Goal: Contribute content: Contribute content

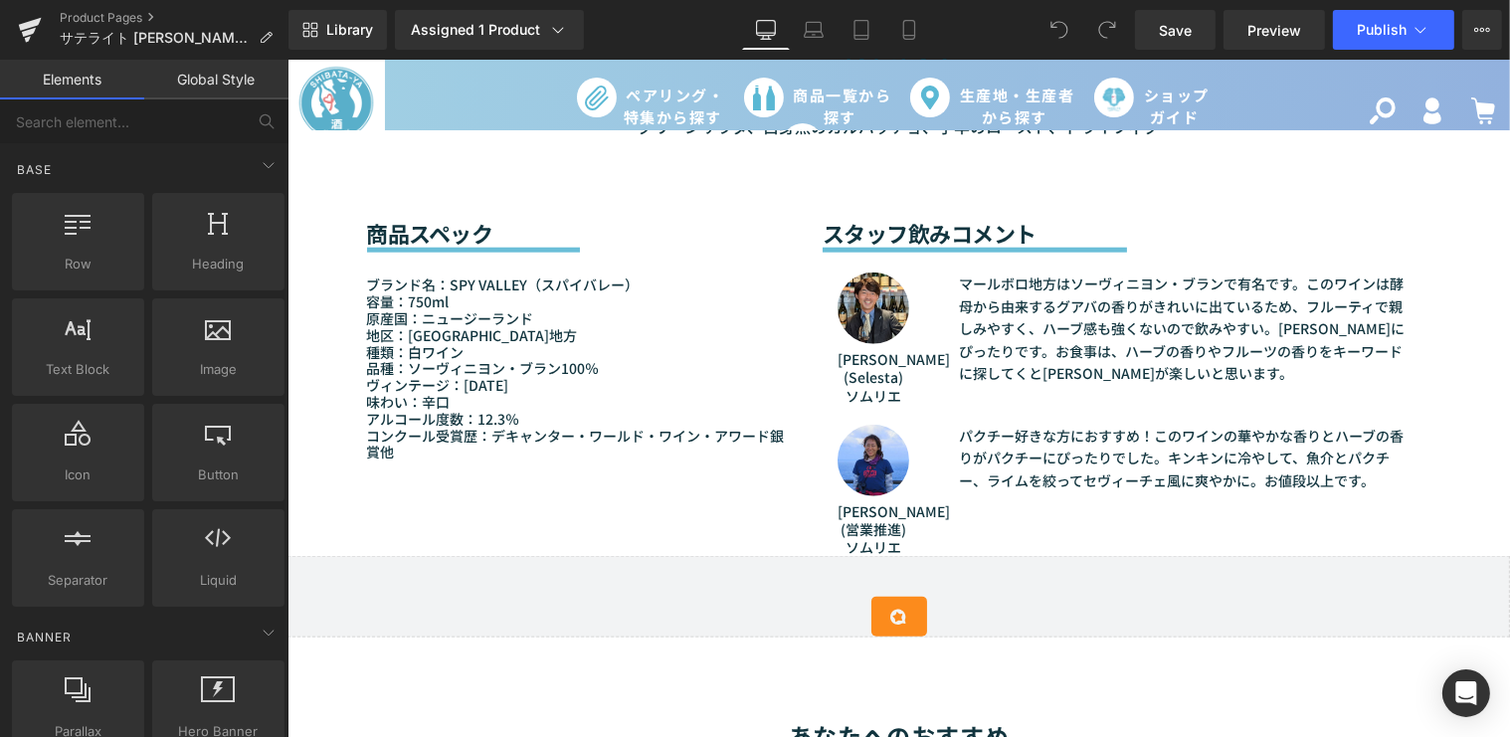
scroll to position [2442, 0]
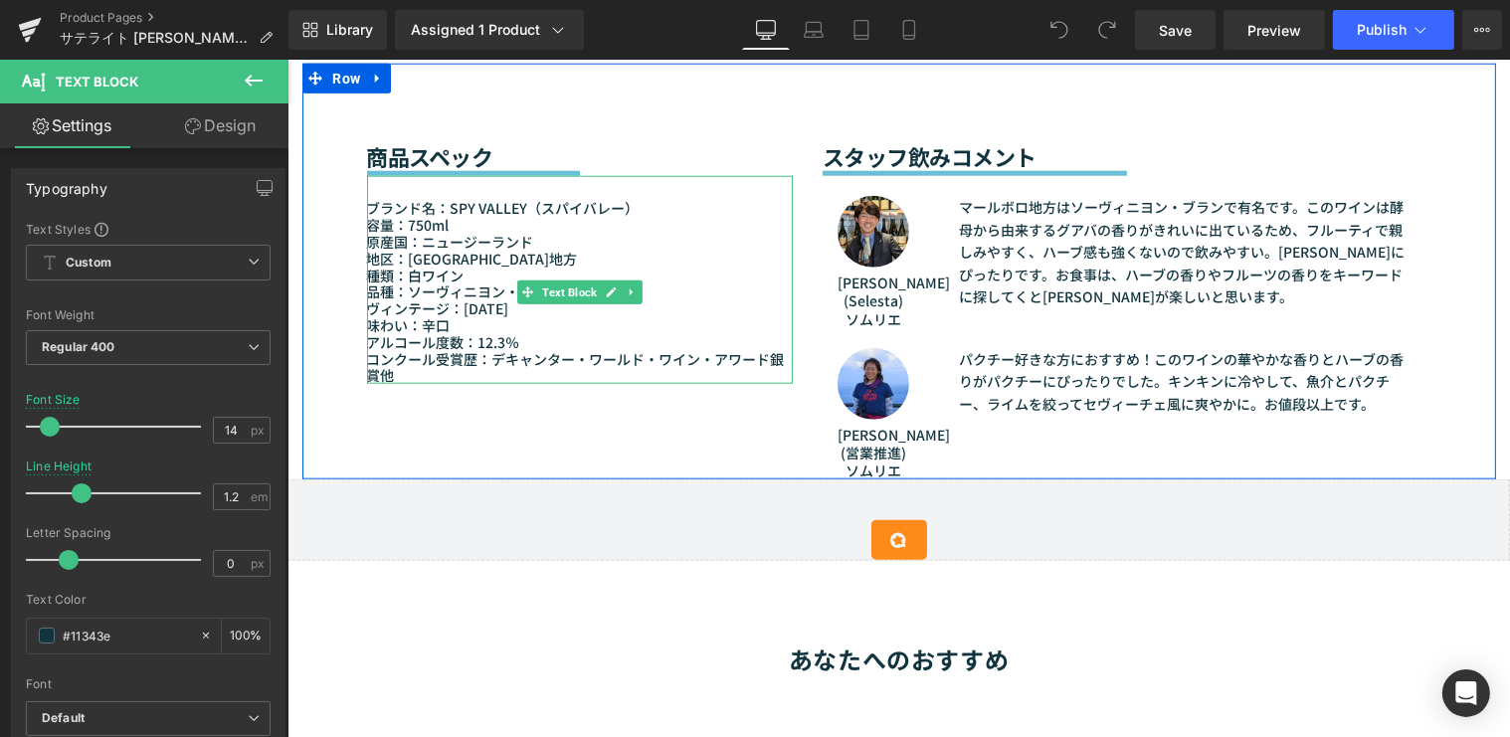
click at [496, 334] on p "アルコール度数：12.3％" at bounding box center [579, 342] width 426 height 17
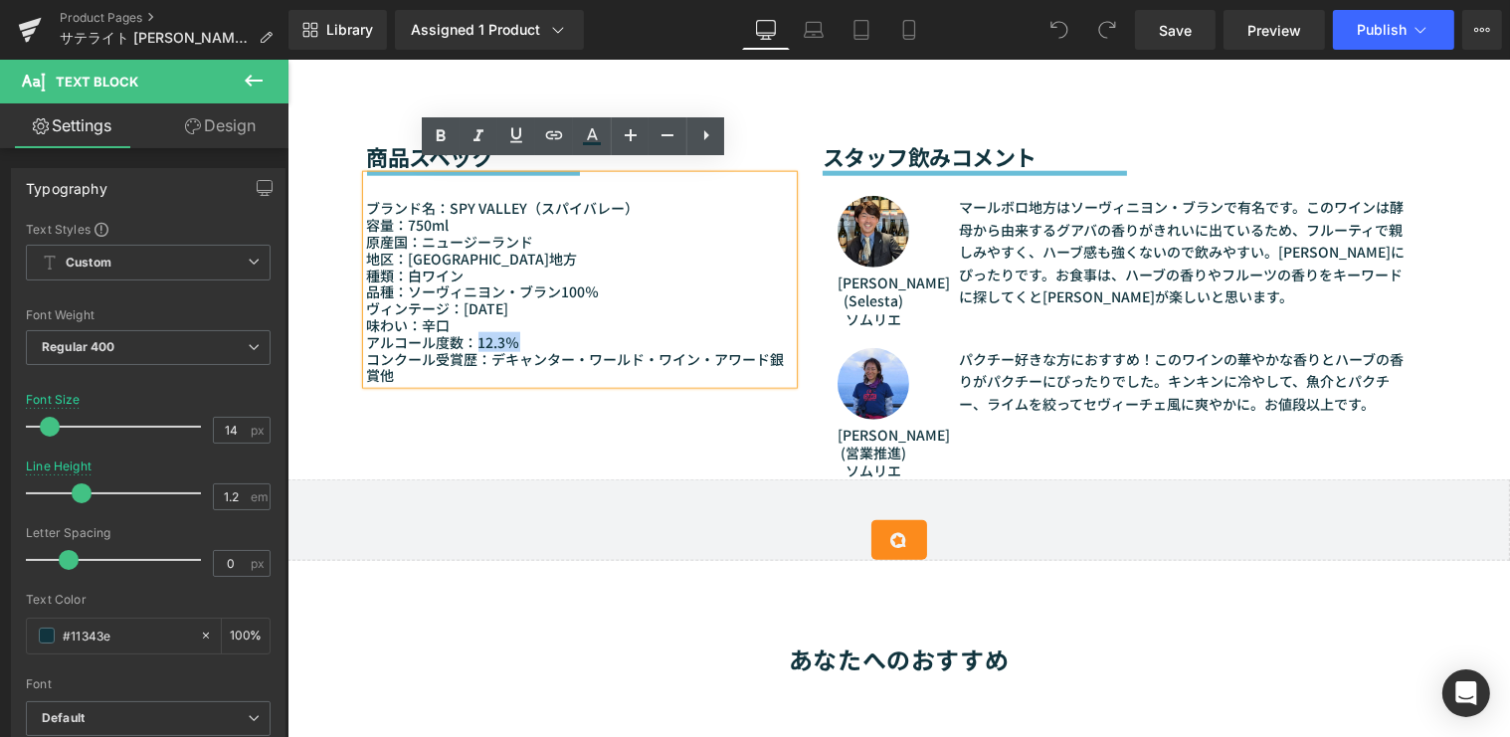
drag, startPoint x: 519, startPoint y: 329, endPoint x: 471, endPoint y: 326, distance: 48.8
click at [471, 334] on p "アルコール度数：12.3％" at bounding box center [579, 342] width 426 height 17
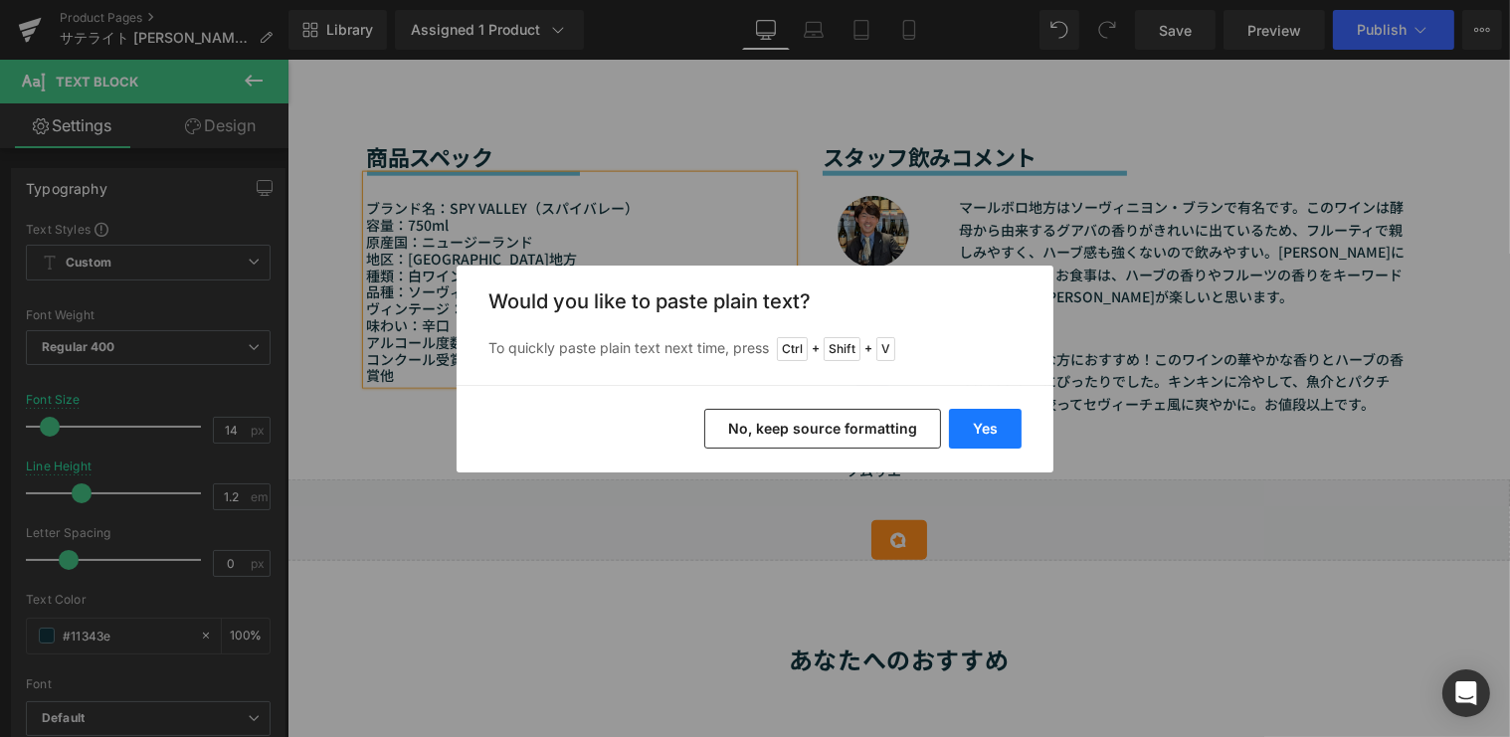
click at [993, 435] on button "Yes" at bounding box center [985, 429] width 73 height 40
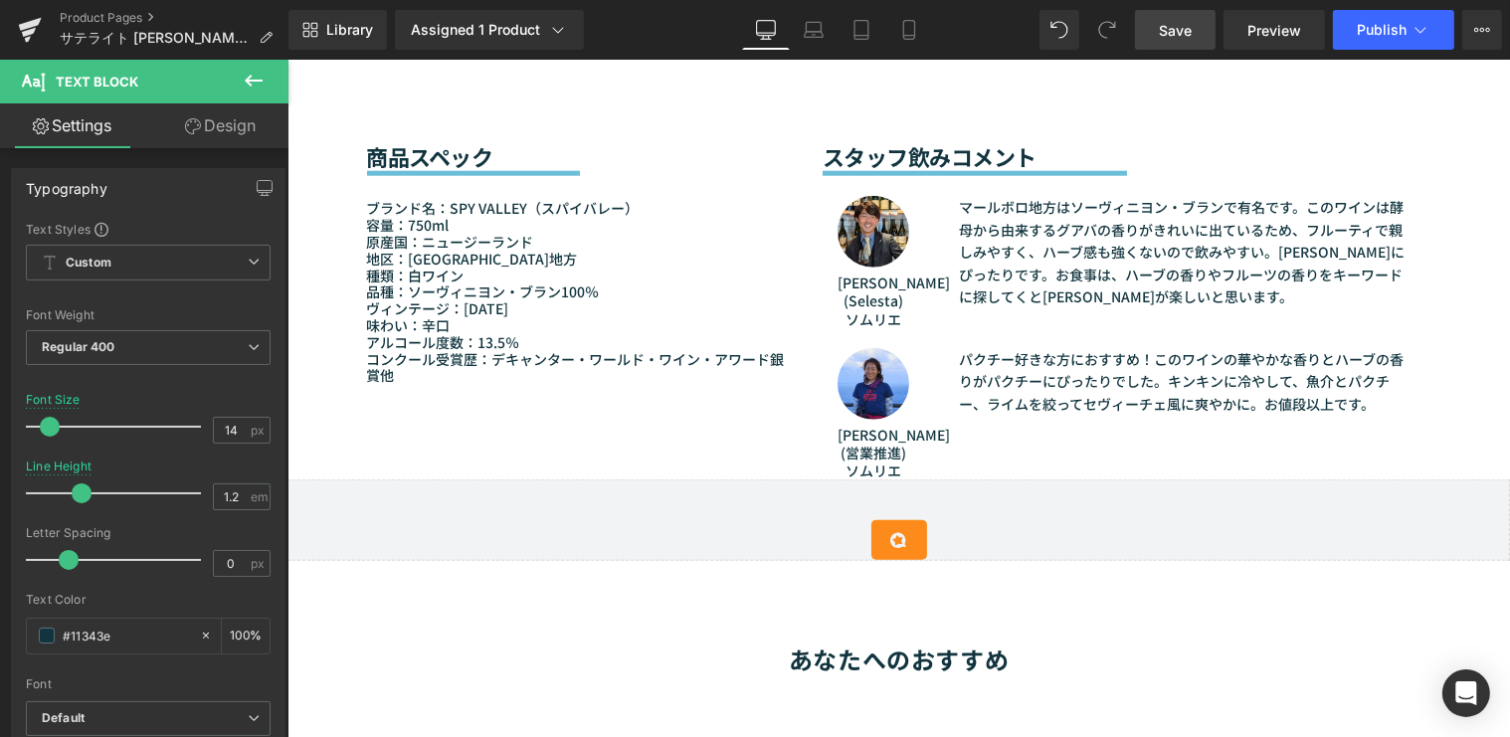
click at [1188, 25] on span "Save" at bounding box center [1175, 30] width 33 height 21
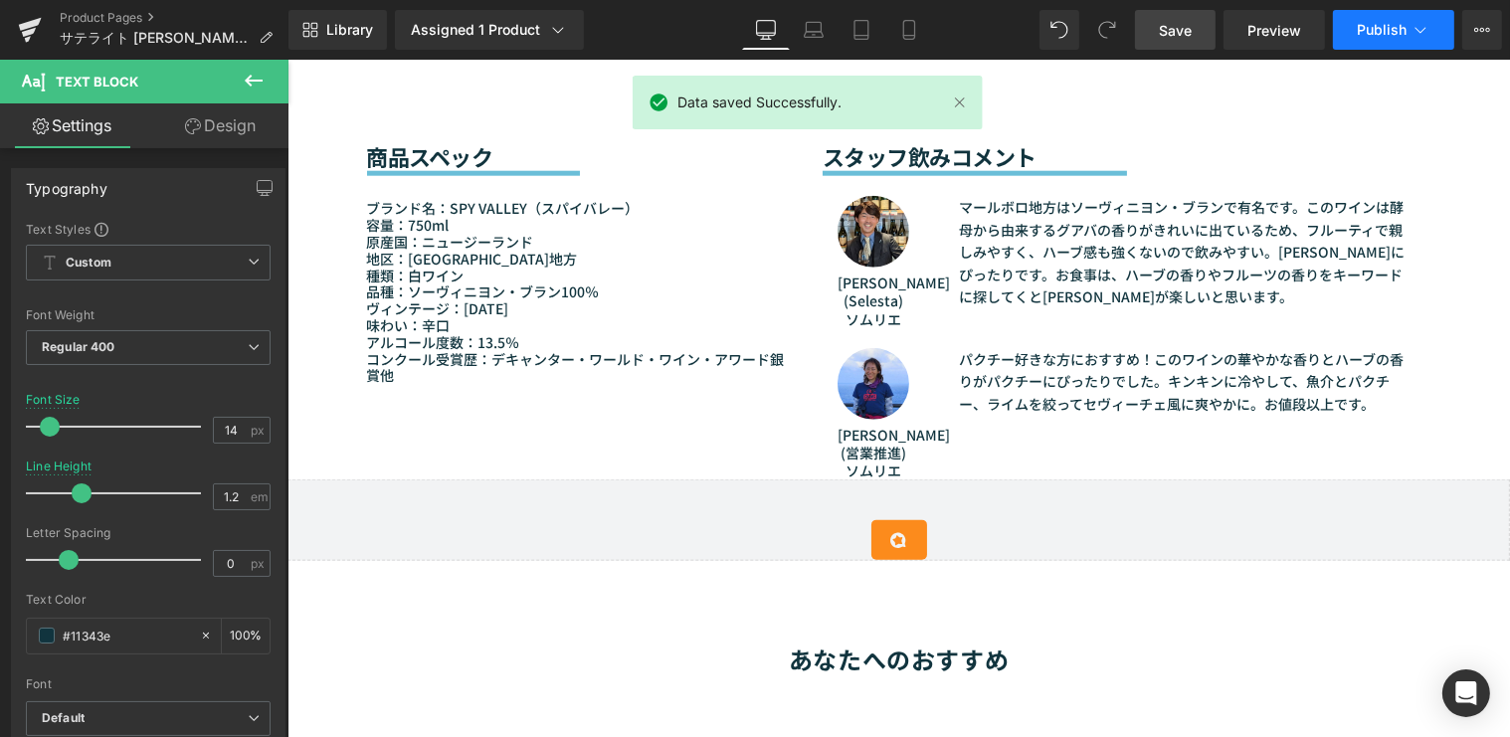
click at [1363, 42] on button "Publish" at bounding box center [1393, 30] width 121 height 40
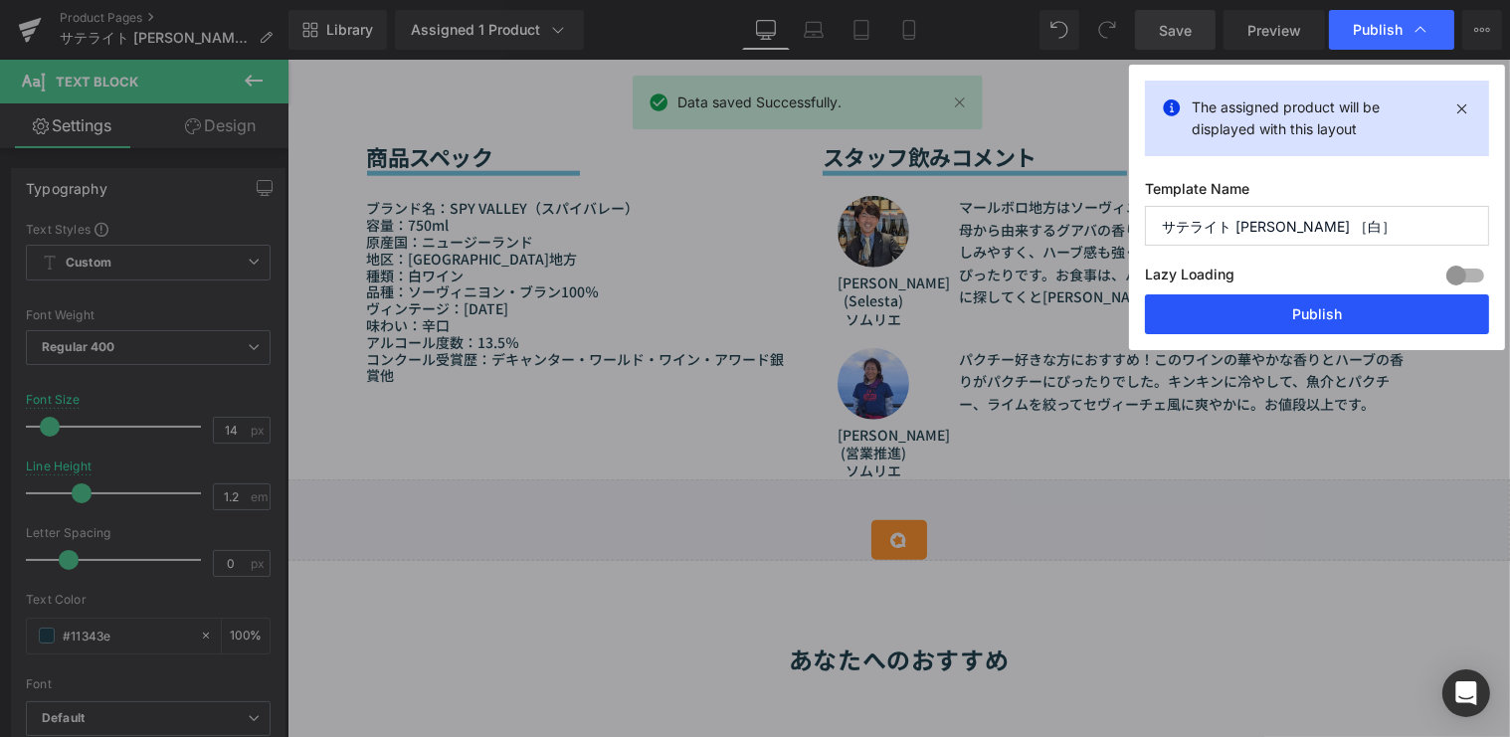
click at [1310, 305] on button "Publish" at bounding box center [1317, 315] width 344 height 40
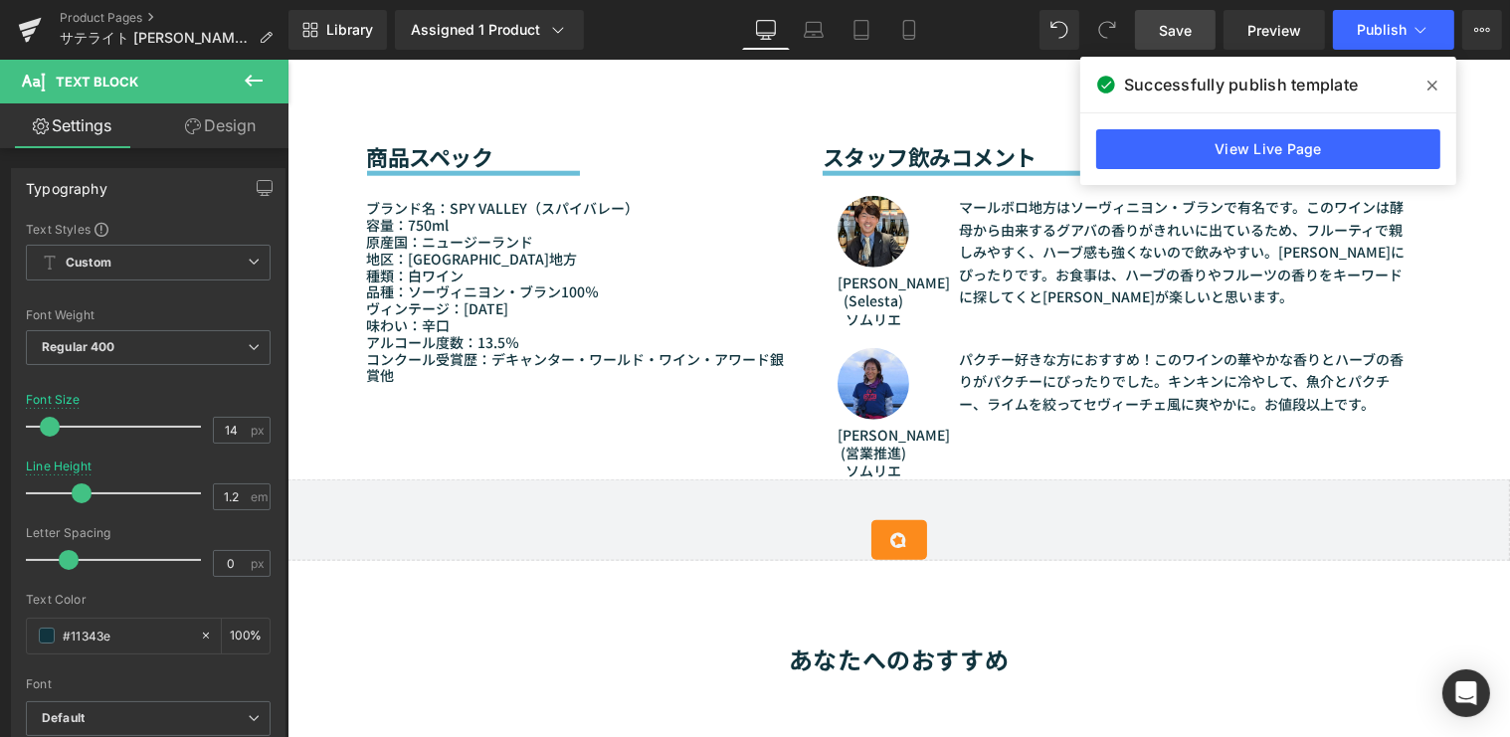
click at [1423, 89] on span at bounding box center [1433, 86] width 32 height 32
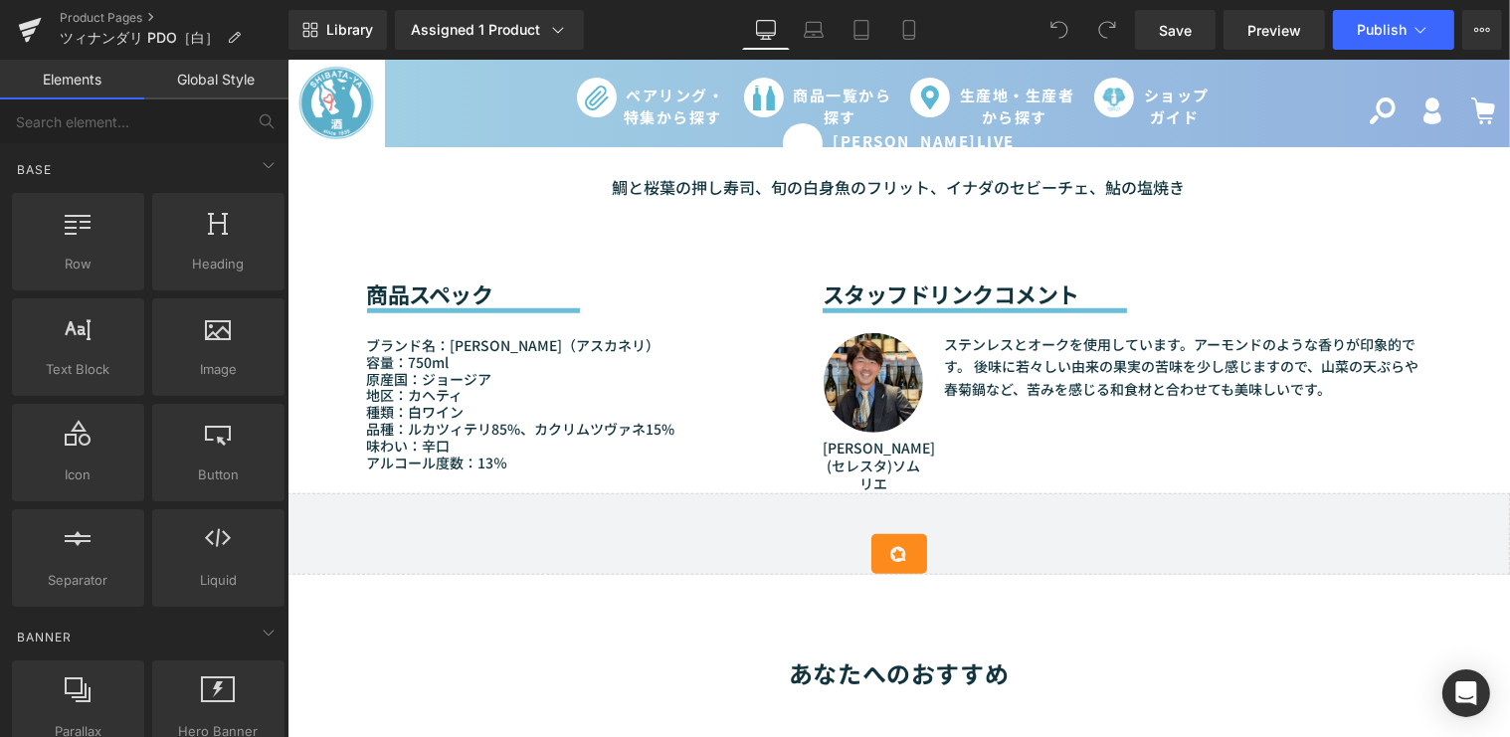
scroll to position [1718, 0]
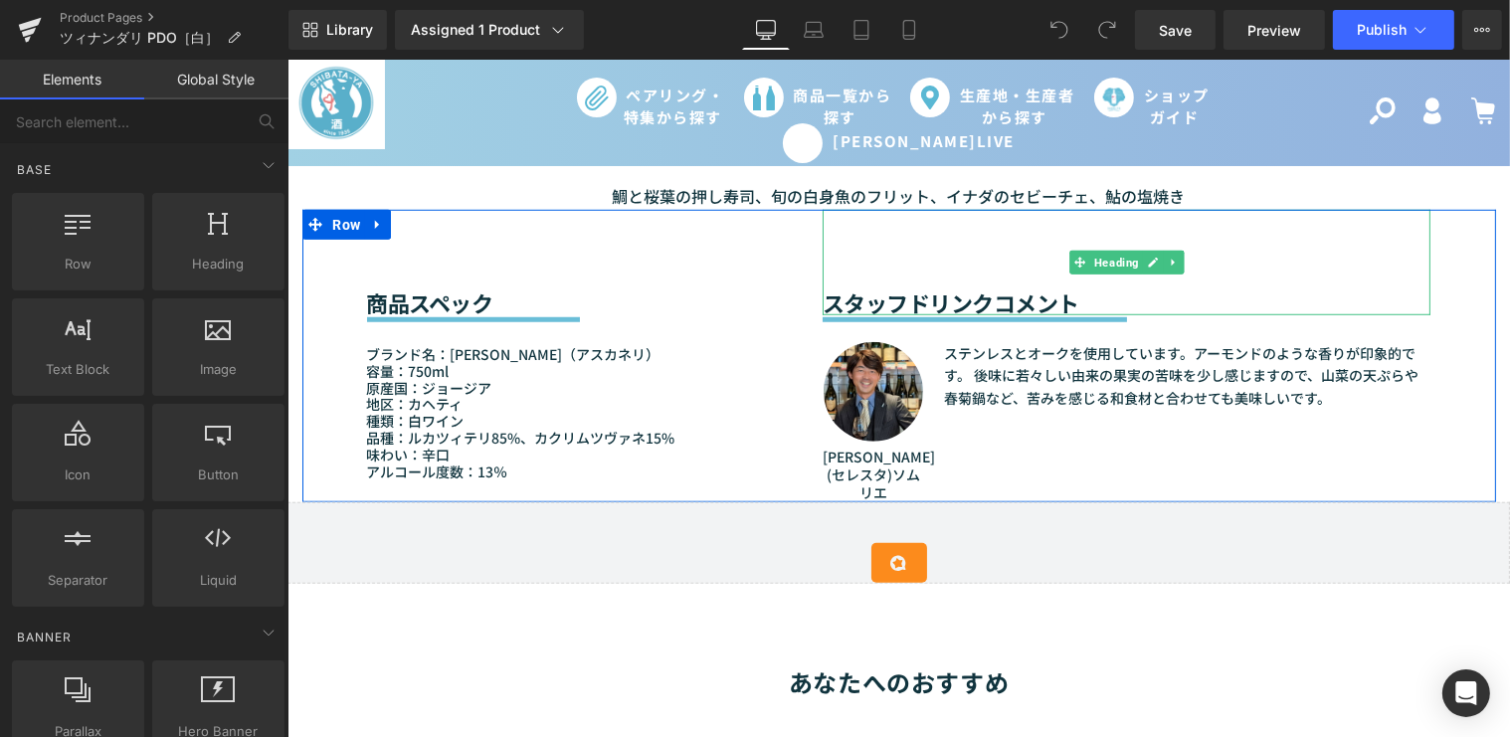
click at [980, 287] on font "スタッフドリンクコメント" at bounding box center [950, 303] width 257 height 32
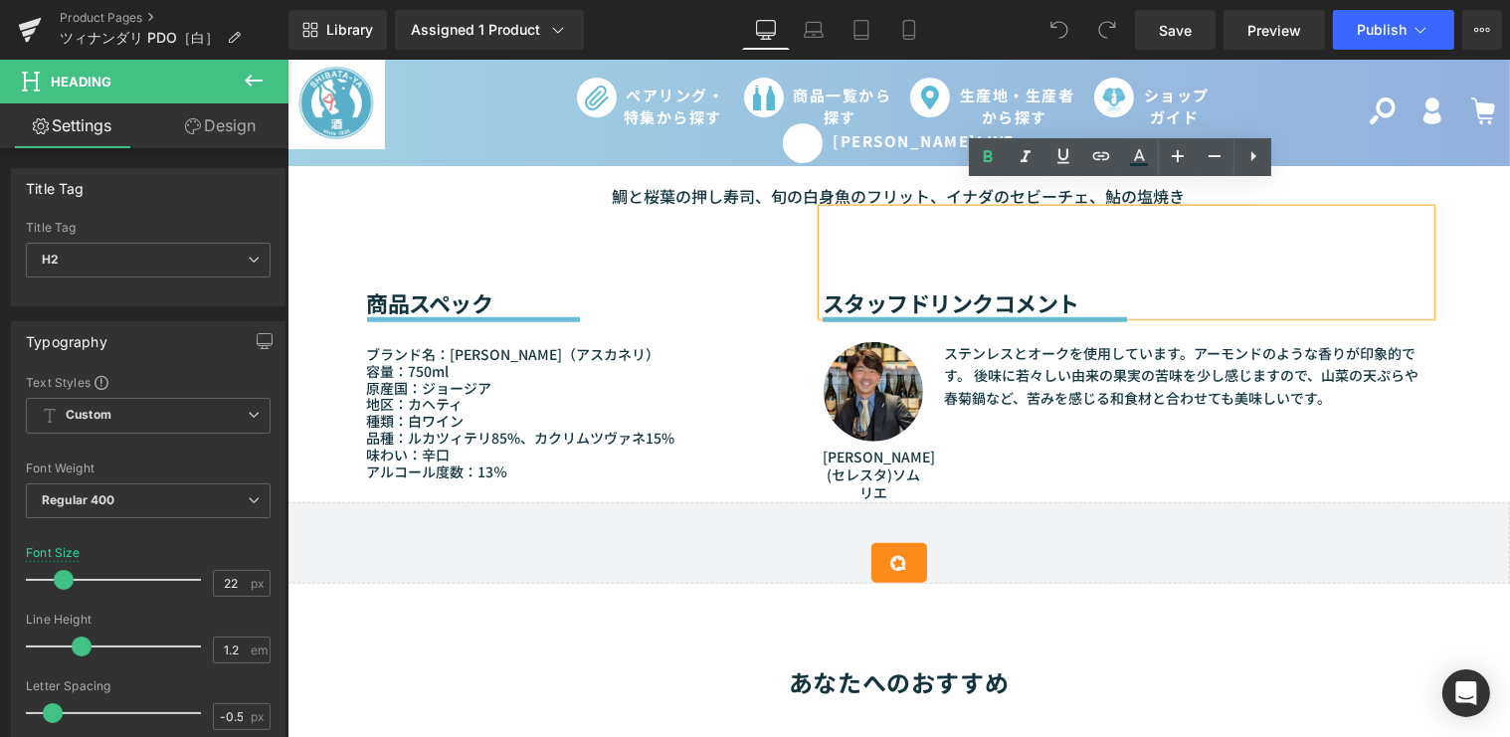
click at [982, 287] on font "スタッフドリンクコメント" at bounding box center [950, 303] width 257 height 32
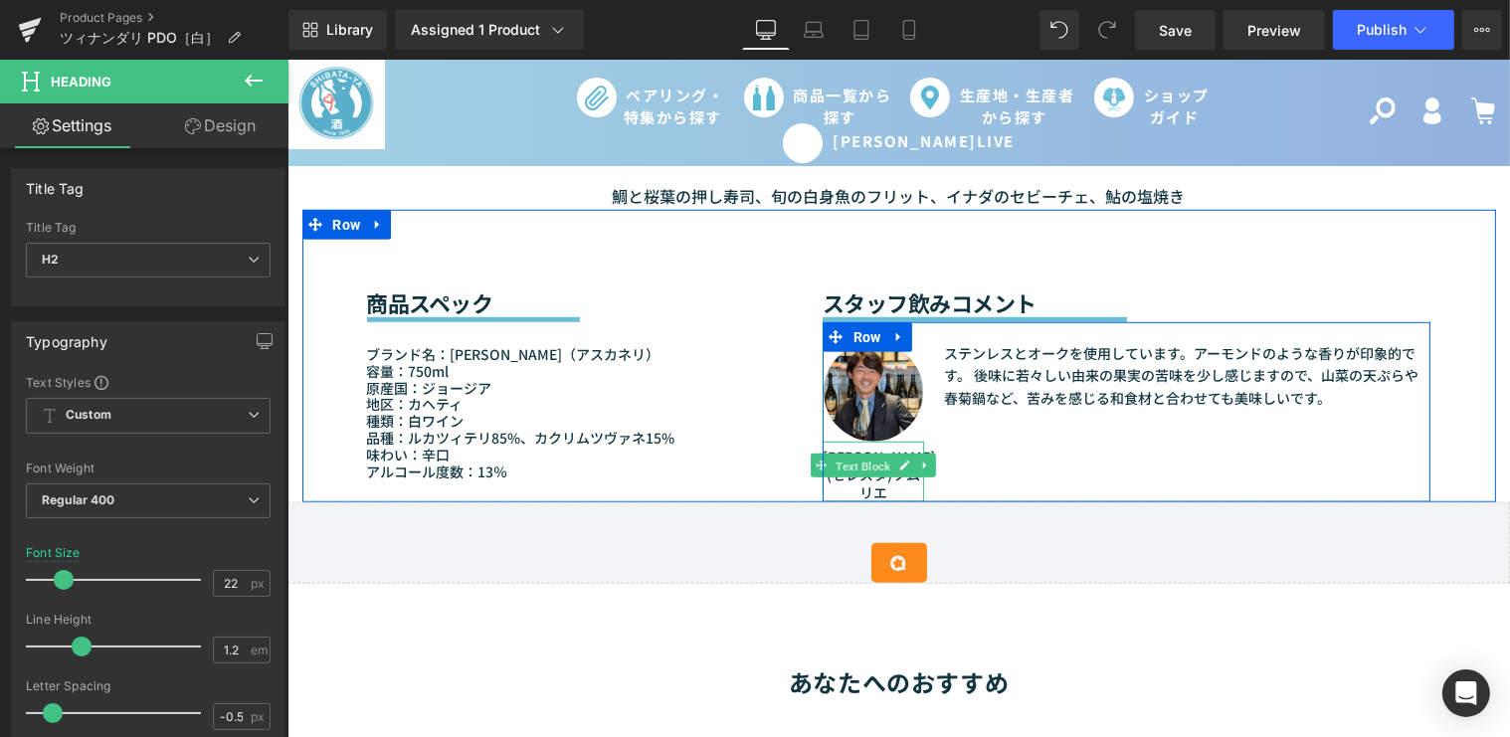
click at [836, 454] on link "Text Block" at bounding box center [852, 466] width 84 height 24
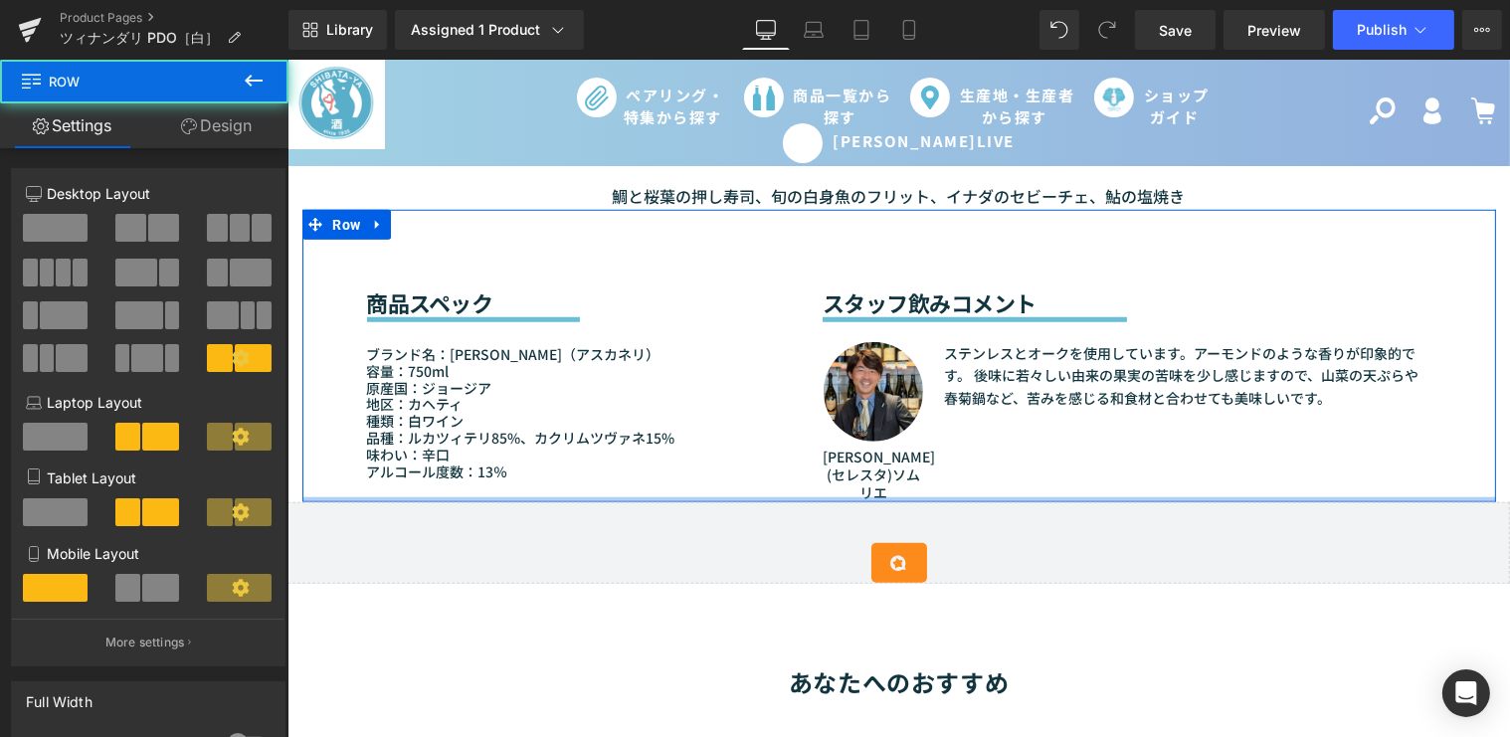
click at [838, 498] on div at bounding box center [898, 500] width 1194 height 5
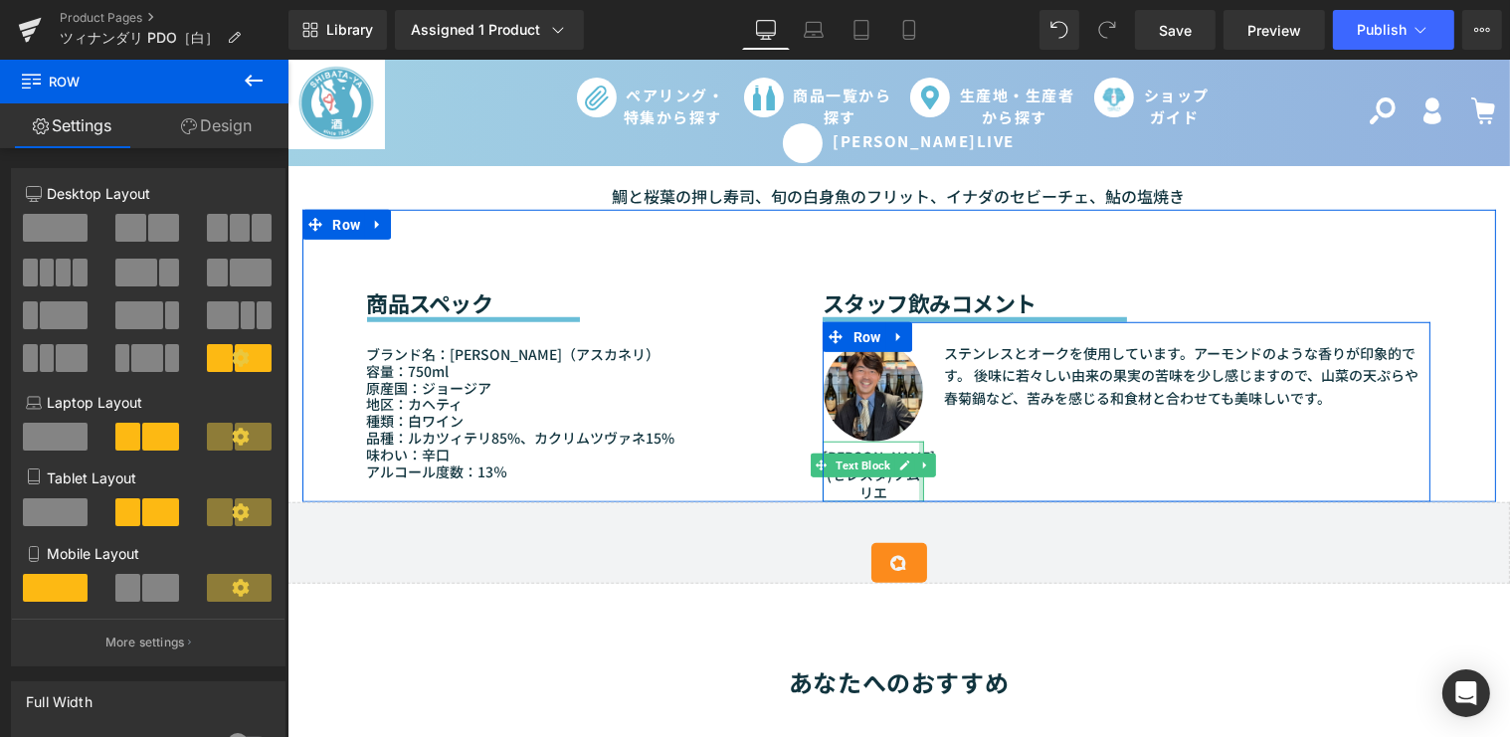
click at [918, 442] on div at bounding box center [920, 472] width 5 height 61
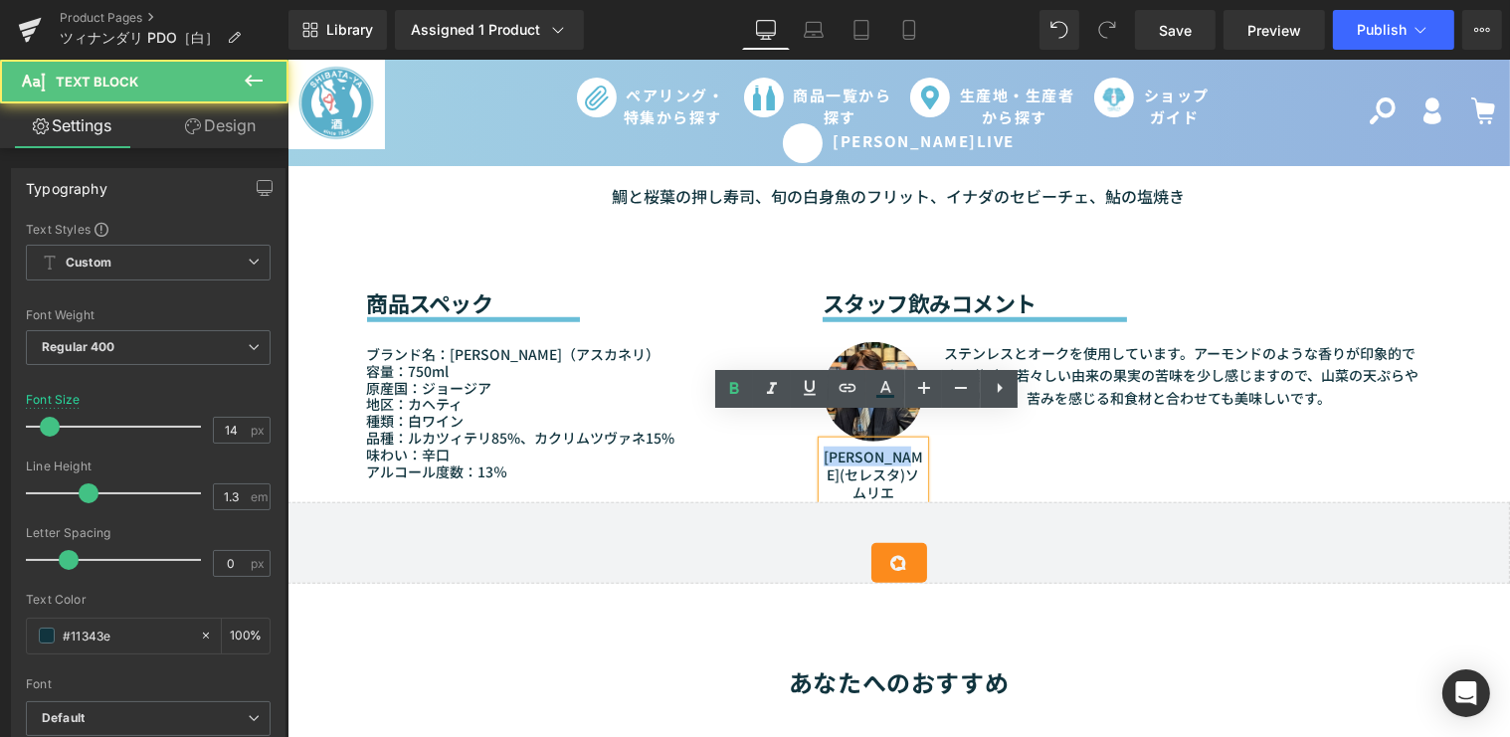
drag, startPoint x: 852, startPoint y: 446, endPoint x: 819, endPoint y: 428, distance: 37.4
click at [822, 448] on p "猿川大治(セレスタ)ソムリエ" at bounding box center [872, 475] width 101 height 55
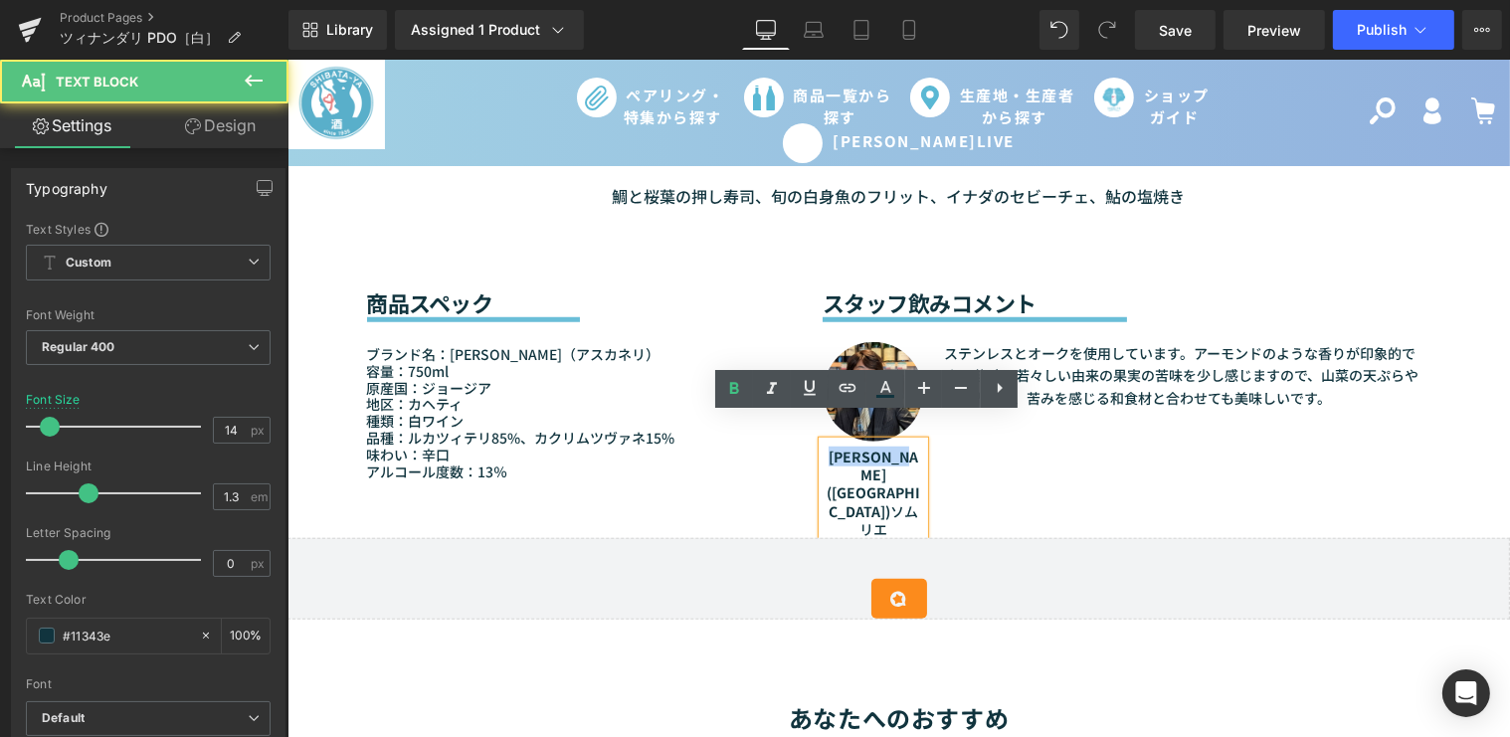
drag, startPoint x: 851, startPoint y: 447, endPoint x: 824, endPoint y: 431, distance: 31.2
click at [826, 447] on strong "猿川大治(セレスタ)" at bounding box center [873, 484] width 94 height 75
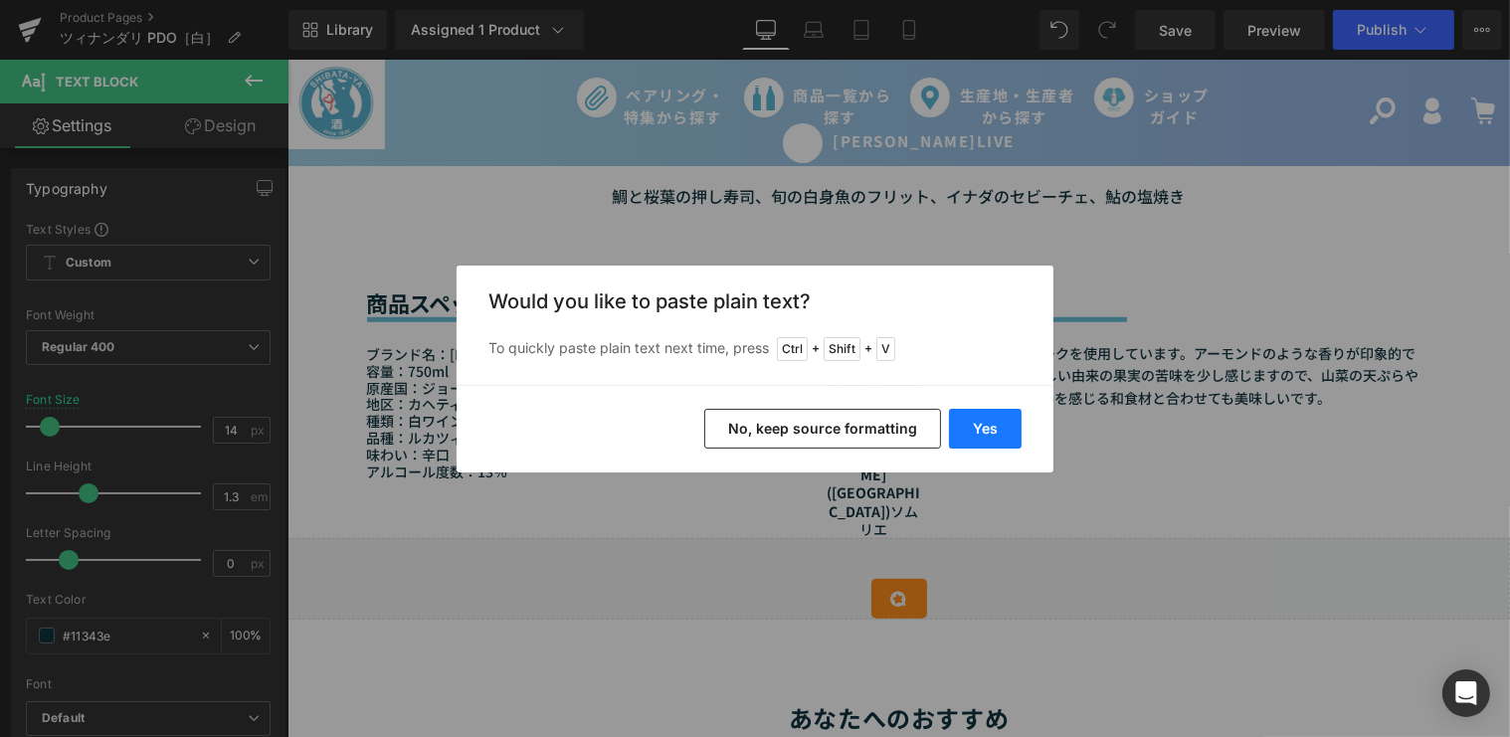
click at [966, 432] on button "Yes" at bounding box center [985, 429] width 73 height 40
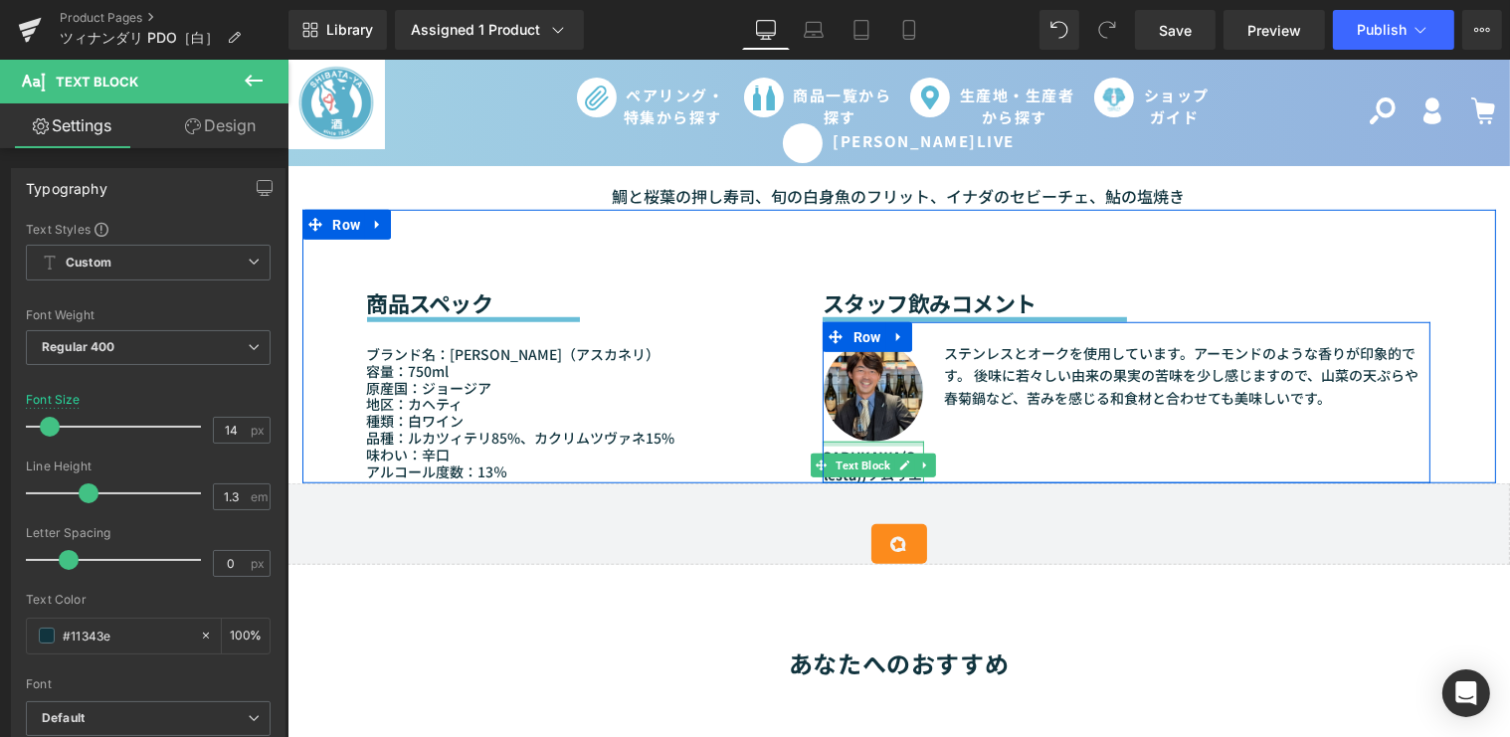
click at [892, 442] on div at bounding box center [872, 444] width 101 height 5
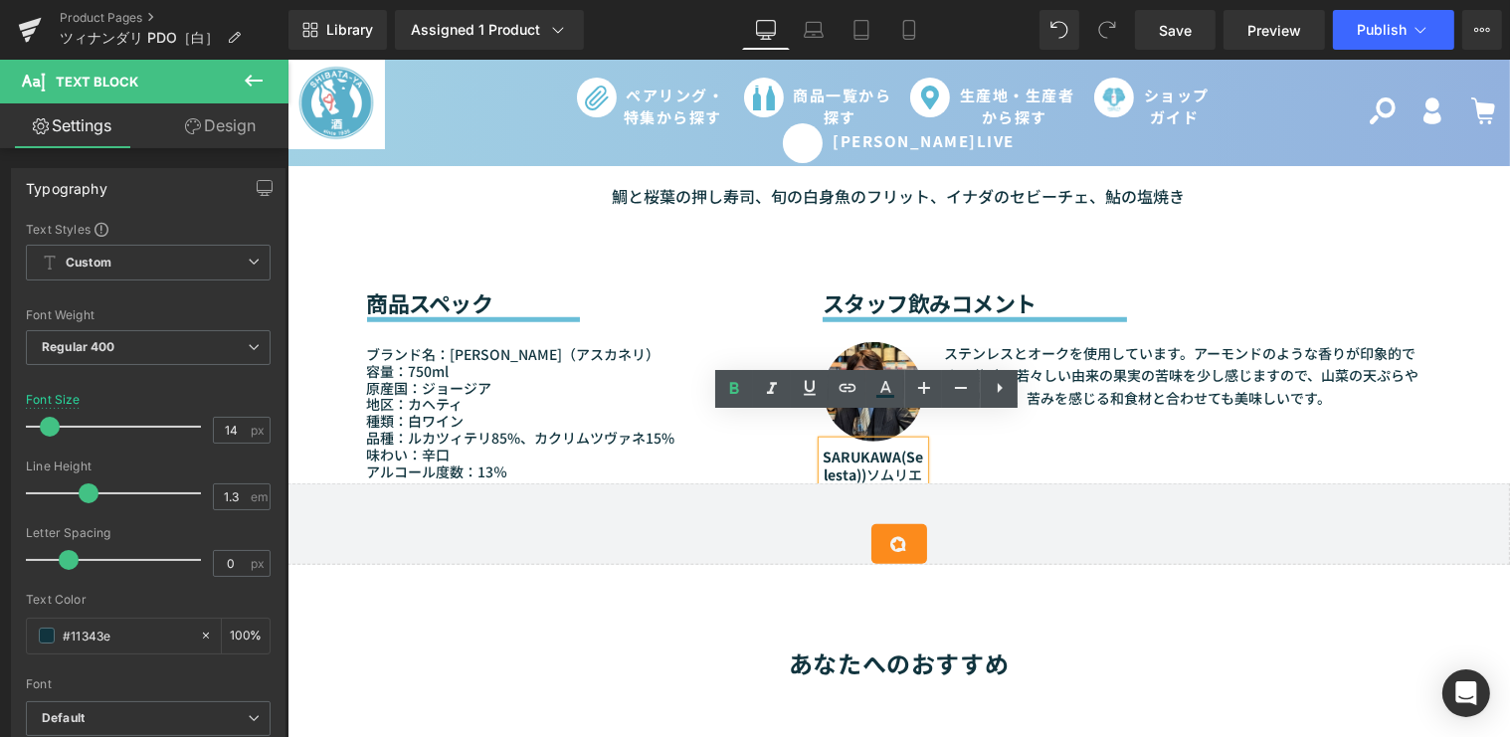
click at [893, 447] on strong "SARUKAWA(Selesta))" at bounding box center [872, 466] width 100 height 38
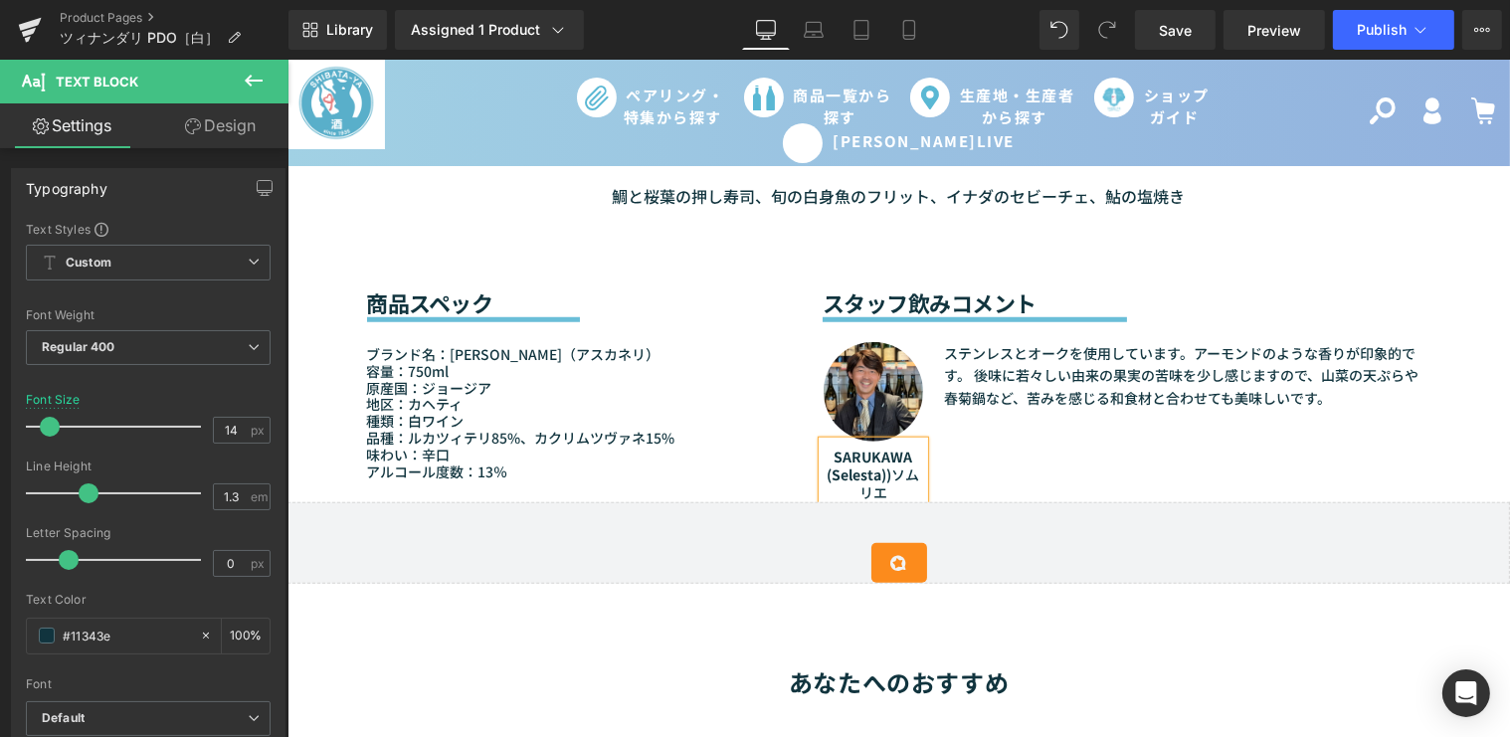
click at [884, 465] on font "(Selesta)) ソムリエ" at bounding box center [872, 484] width 93 height 38
click at [816, 35] on icon at bounding box center [814, 35] width 3 height 0
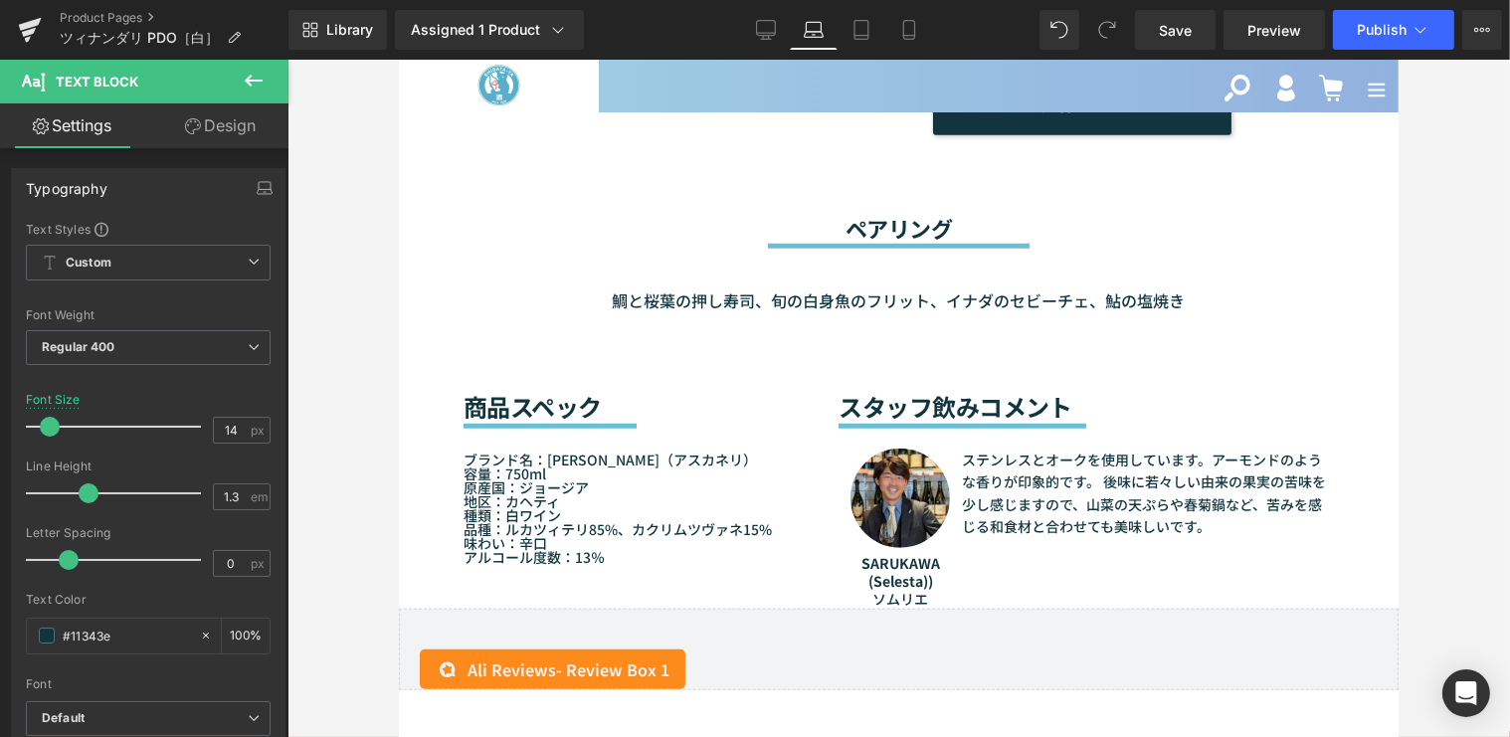
scroll to position [1951, 0]
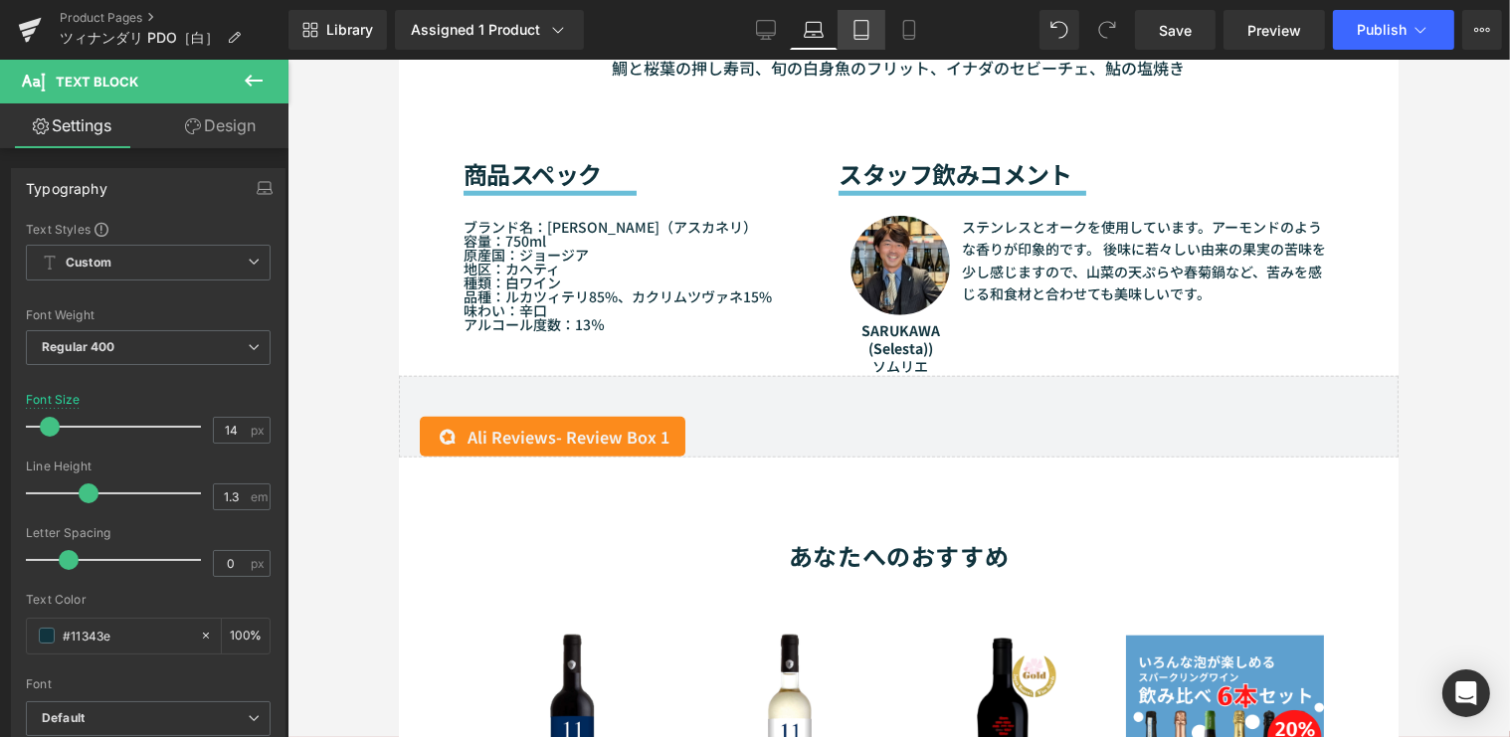
click at [841, 31] on link "Tablet" at bounding box center [862, 30] width 48 height 40
type input "100"
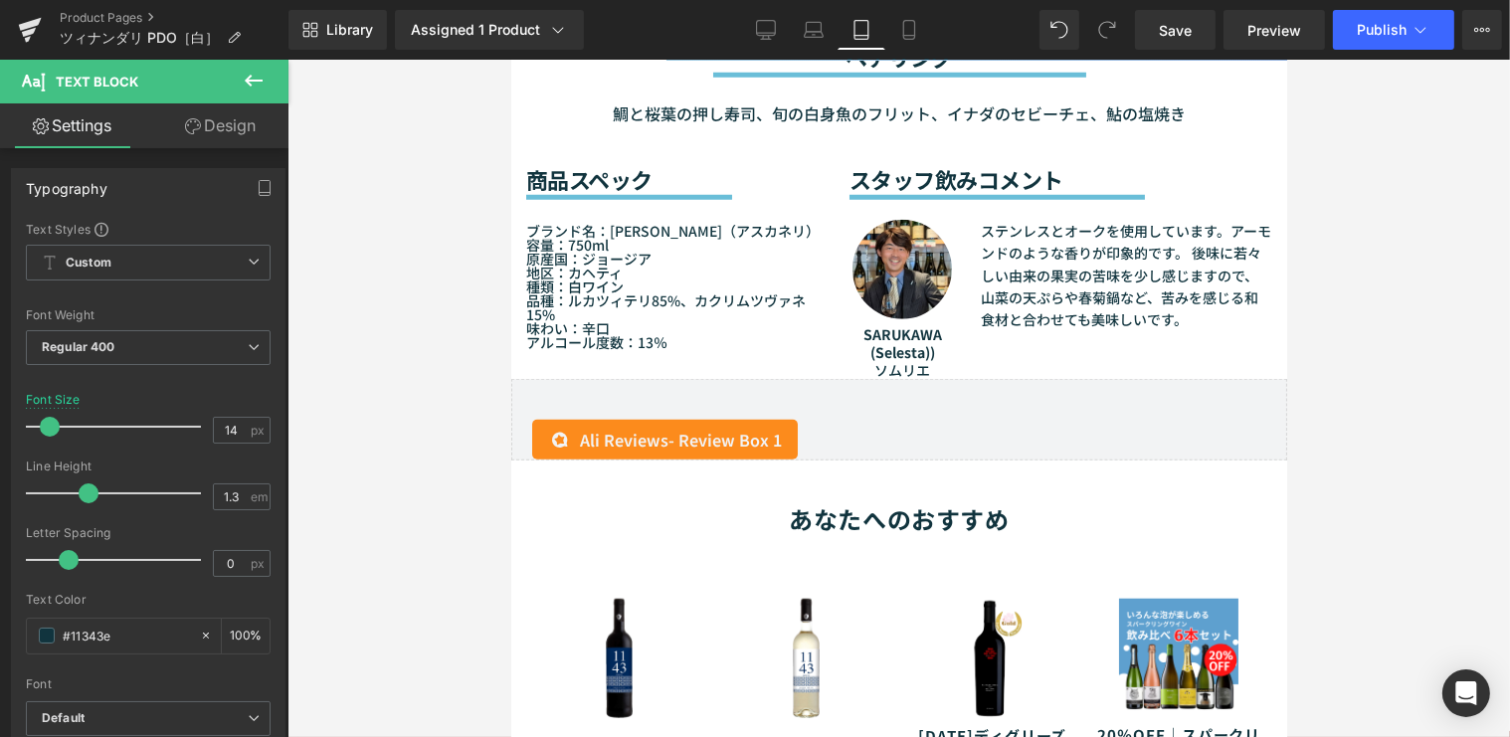
scroll to position [1896, 0]
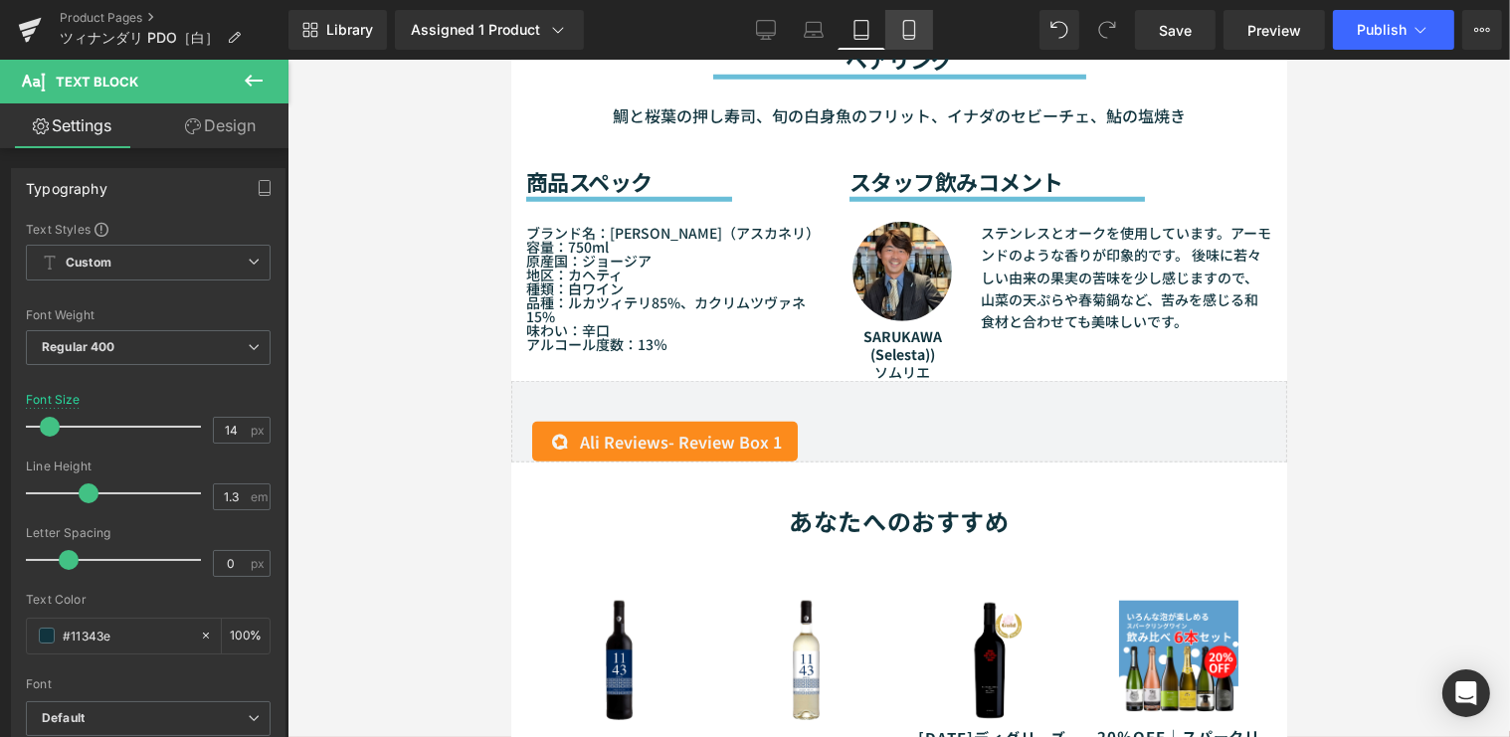
click at [892, 32] on link "Mobile" at bounding box center [910, 30] width 48 height 40
type input "13"
type input "100"
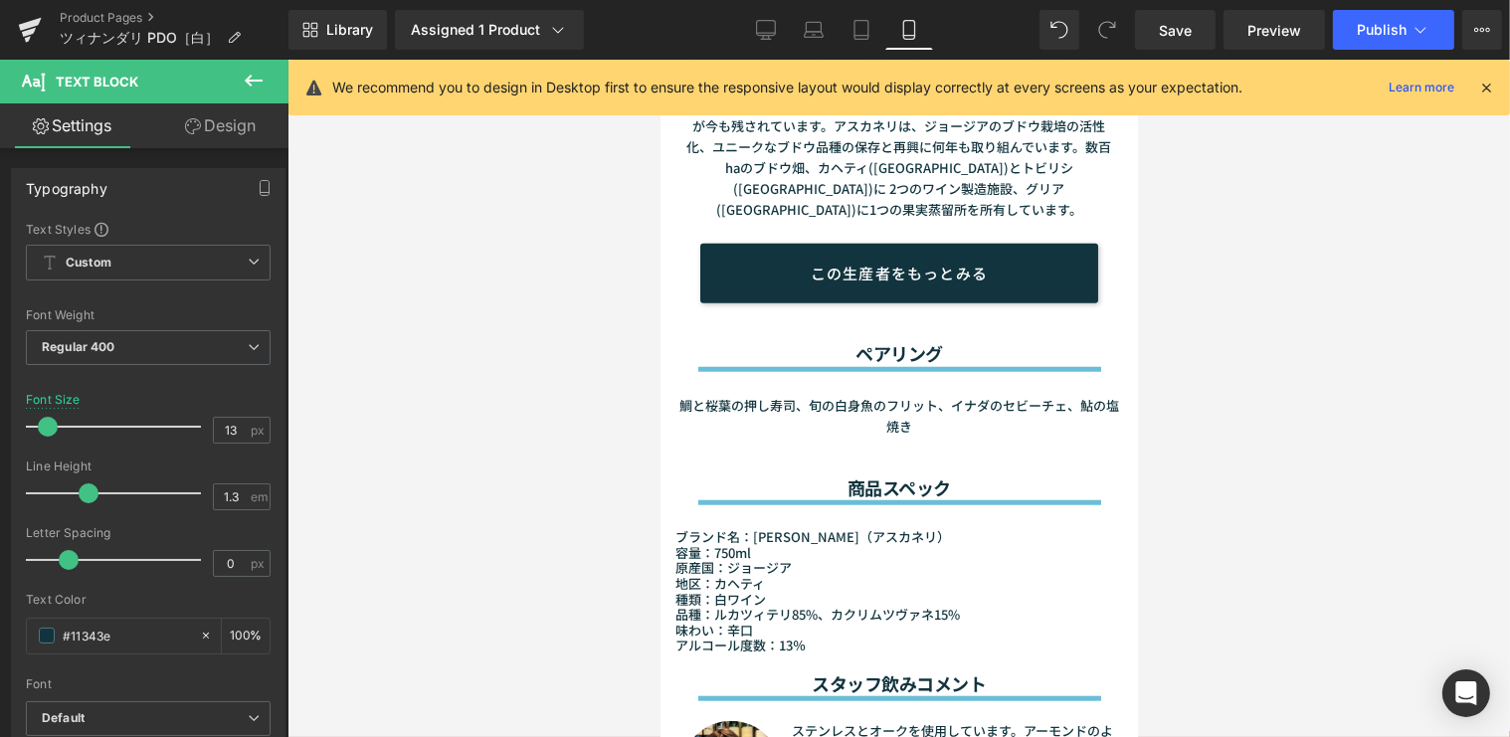
scroll to position [2398, 0]
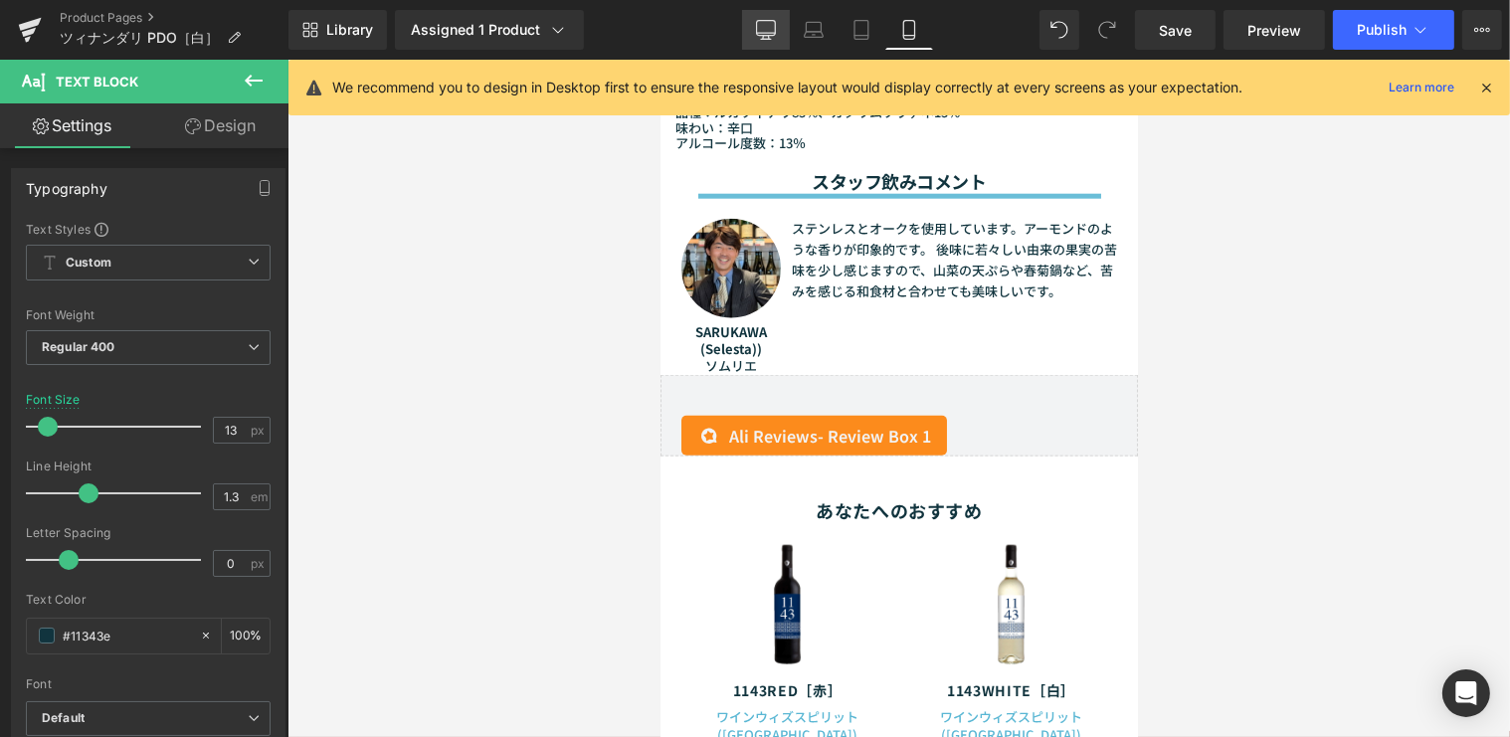
click at [766, 35] on icon at bounding box center [766, 28] width 19 height 15
type input "14"
type input "100"
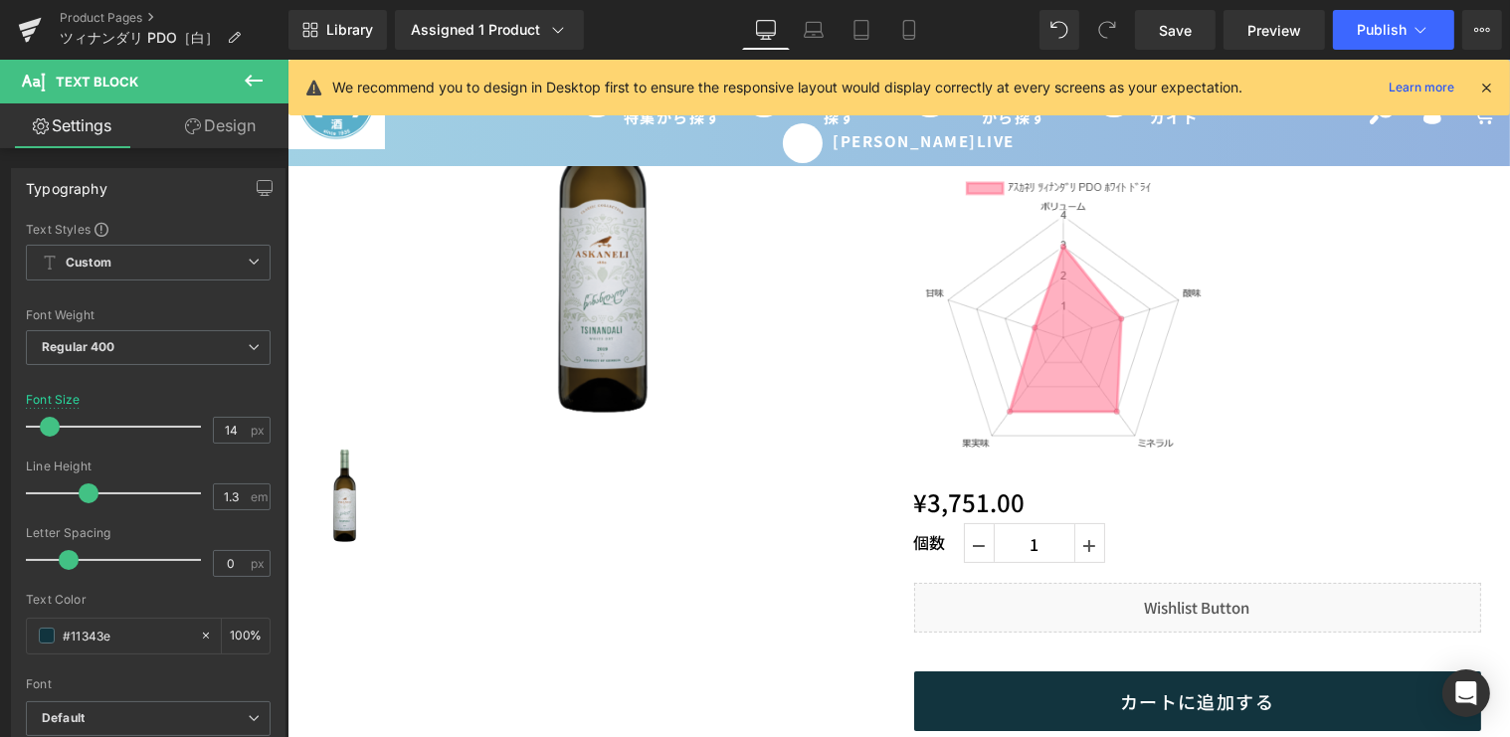
scroll to position [216, 0]
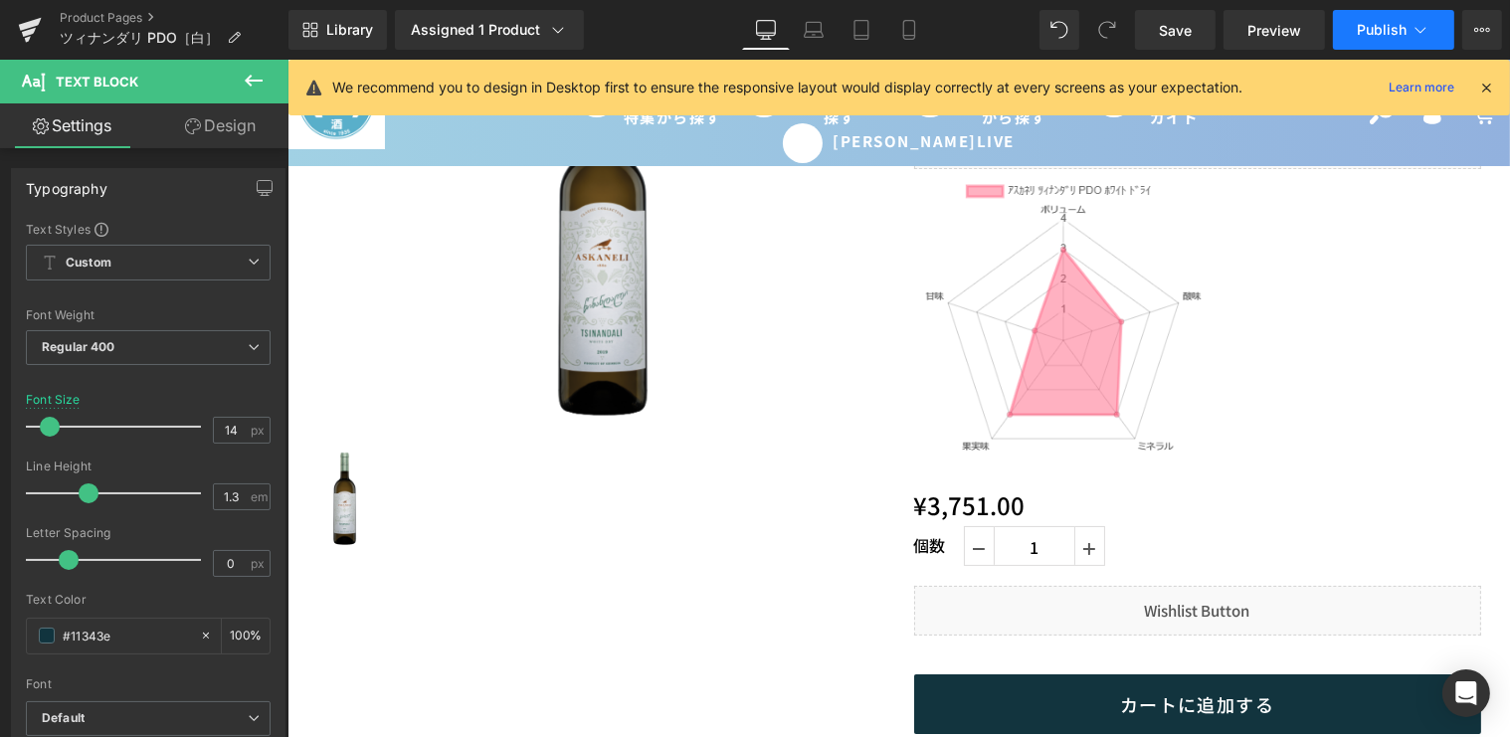
click at [1383, 36] on span "Publish" at bounding box center [1382, 30] width 50 height 16
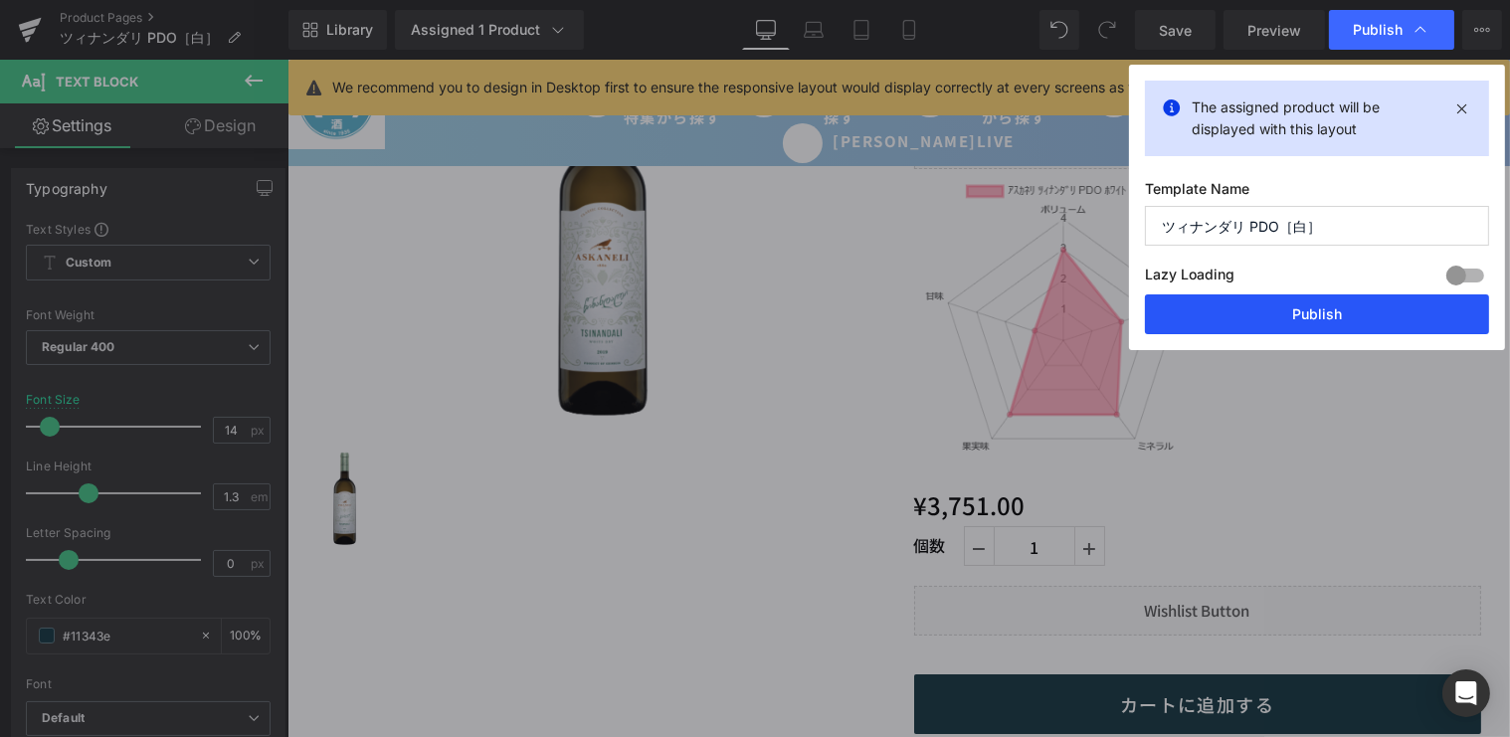
click at [1284, 306] on button "Publish" at bounding box center [1317, 315] width 344 height 40
